Goal: Task Accomplishment & Management: Use online tool/utility

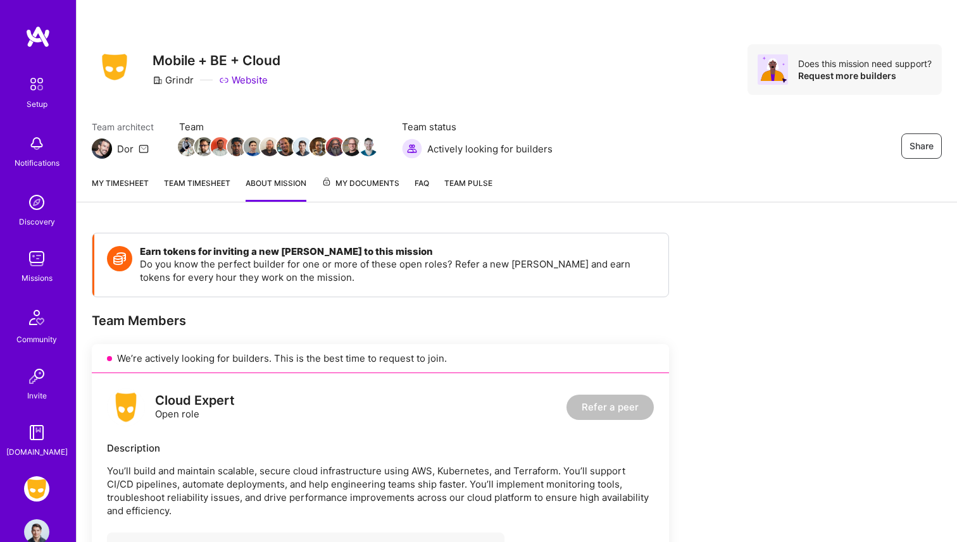
click at [56, 240] on div "Setup Notifications Discovery Missions Community Invite [DOMAIN_NAME]" at bounding box center [38, 265] width 76 height 388
click at [38, 260] on img at bounding box center [36, 258] width 25 height 25
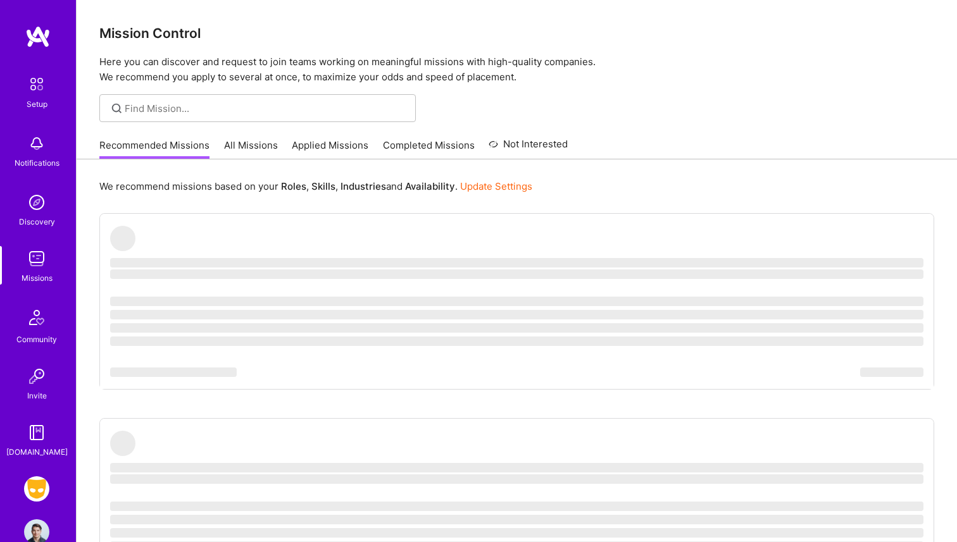
click at [38, 490] on img at bounding box center [36, 489] width 25 height 25
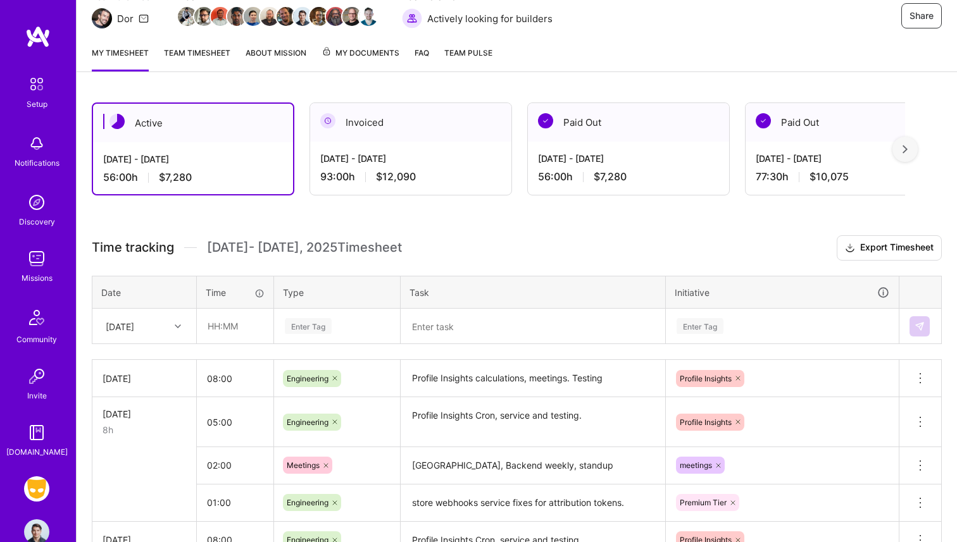
click at [178, 343] on td "[DATE]" at bounding box center [144, 326] width 104 height 35
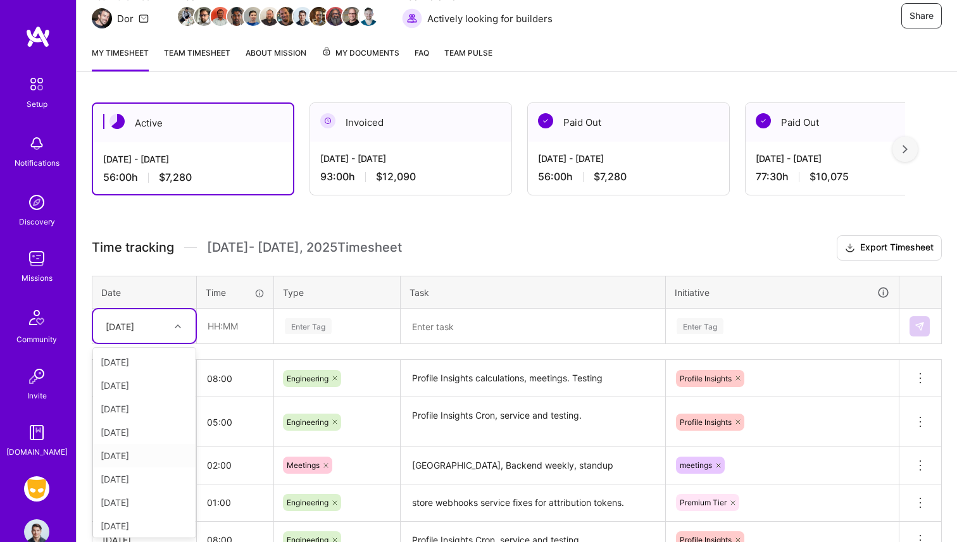
scroll to position [96, 0]
click at [137, 532] on div "[DATE]" at bounding box center [144, 523] width 103 height 23
click at [448, 365] on textarea "Profile Insights calculations, meetings. Testing" at bounding box center [533, 378] width 262 height 35
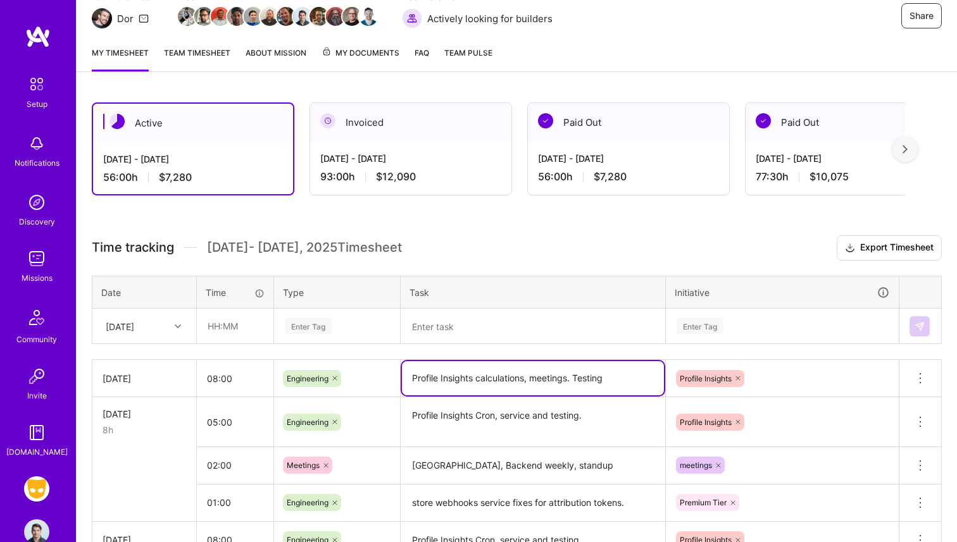
click at [448, 380] on textarea "Profile Insights calculations, meetings. Testing" at bounding box center [533, 378] width 262 height 34
click at [454, 333] on textarea at bounding box center [533, 326] width 262 height 33
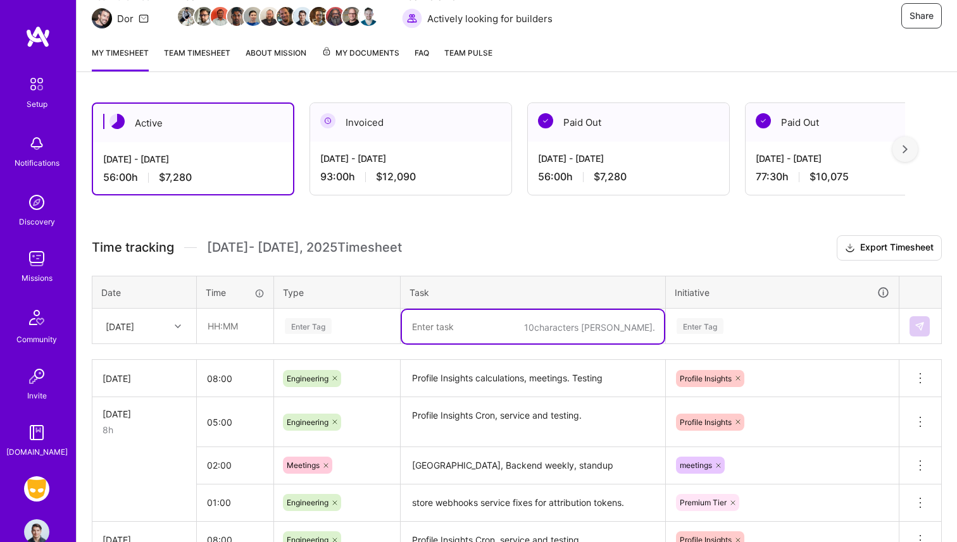
paste textarea "Profile Insights calculations, meetings. Testing"
type textarea "Profile Insights calculations, meetings. Testing"
click at [239, 323] on input "text" at bounding box center [234, 326] width 75 height 34
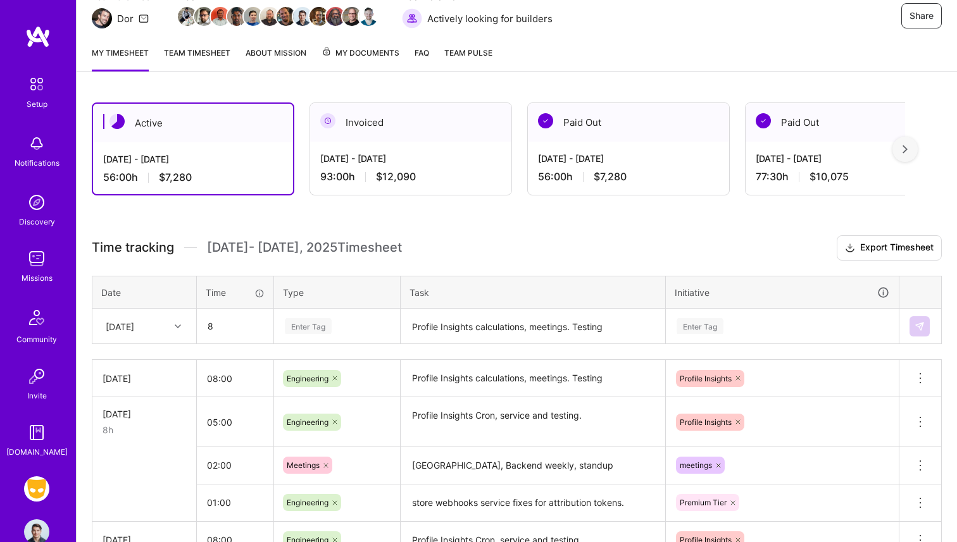
type input "08:00"
click at [304, 341] on div "Enter Tag" at bounding box center [337, 326] width 125 height 33
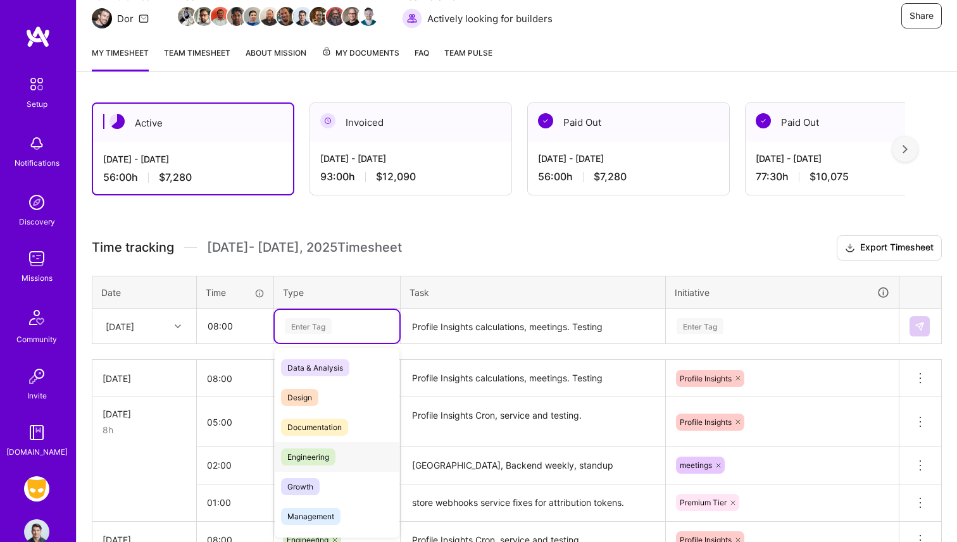
click at [328, 455] on span "Engineering" at bounding box center [308, 457] width 54 height 17
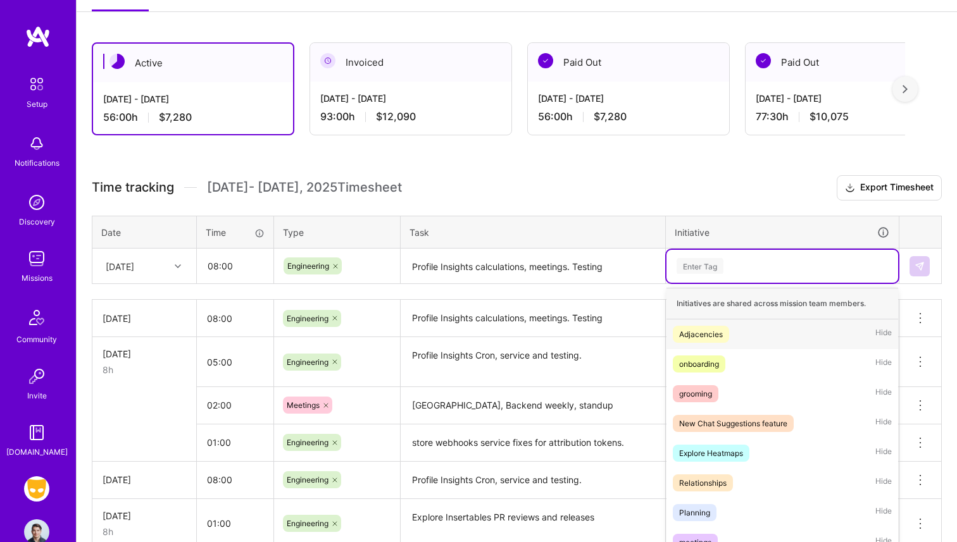
click at [742, 283] on div "option Adjacencies focused, 1 of 35. 35 results available. Use Up and Down to c…" at bounding box center [782, 266] width 232 height 33
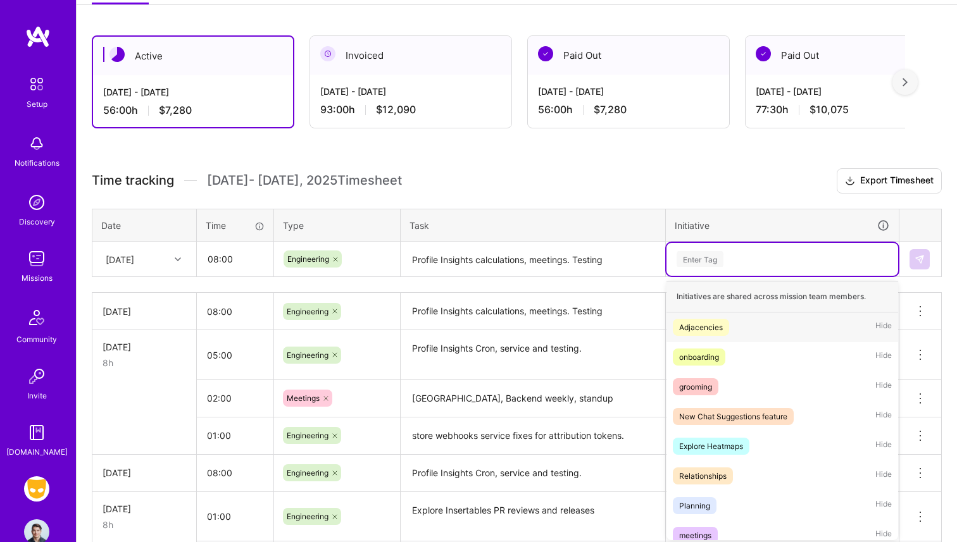
scroll to position [200, 0]
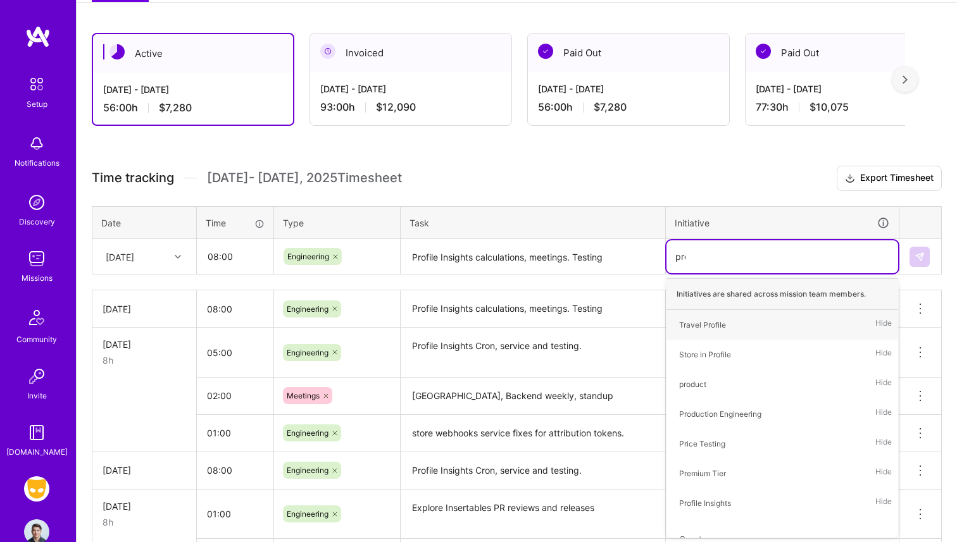
type input "prof"
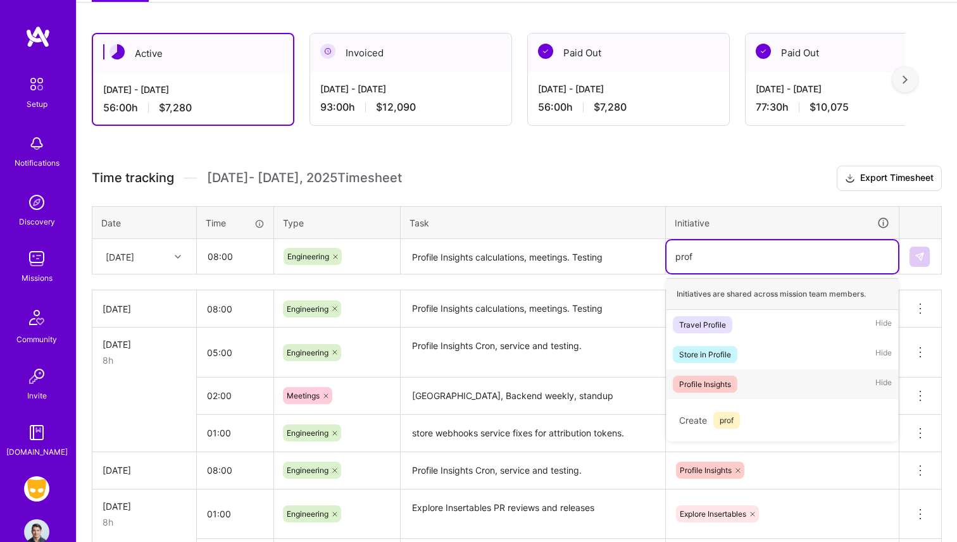
click at [727, 378] on div "Profile Insights" at bounding box center [705, 384] width 52 height 13
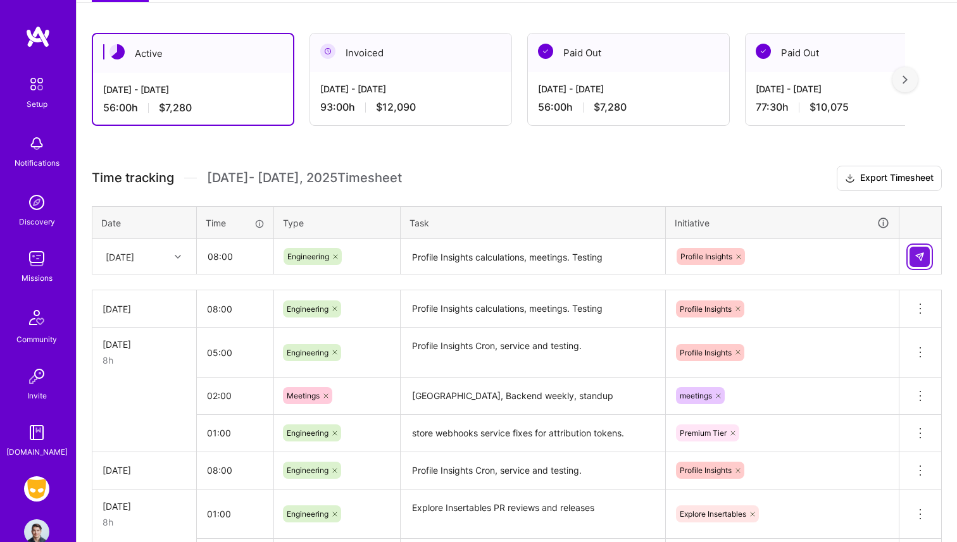
click at [923, 255] on img at bounding box center [919, 257] width 10 height 10
